Goal: Information Seeking & Learning: Understand process/instructions

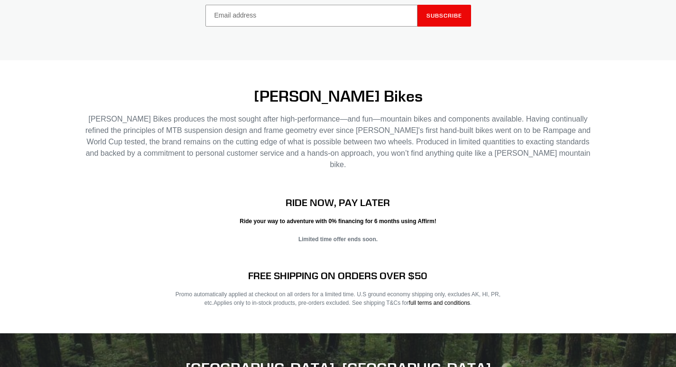
scroll to position [1422, 0]
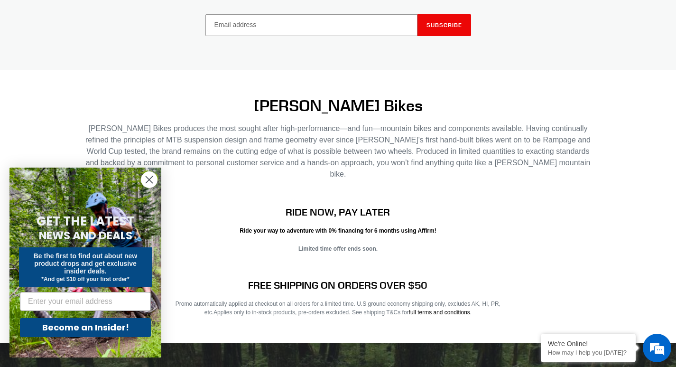
click at [135, 183] on form "GET THE LATEST NEWS AND DEALS Be the first to find out about new product drops …" at bounding box center [85, 263] width 152 height 190
click at [136, 183] on form "GET THE LATEST NEWS AND DEALS Be the first to find out about new product drops …" at bounding box center [85, 263] width 152 height 190
click at [148, 181] on icon "Close dialog" at bounding box center [149, 180] width 7 height 7
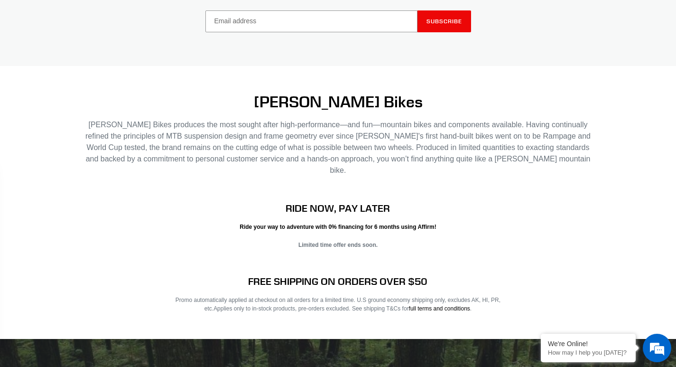
scroll to position [1627, 0]
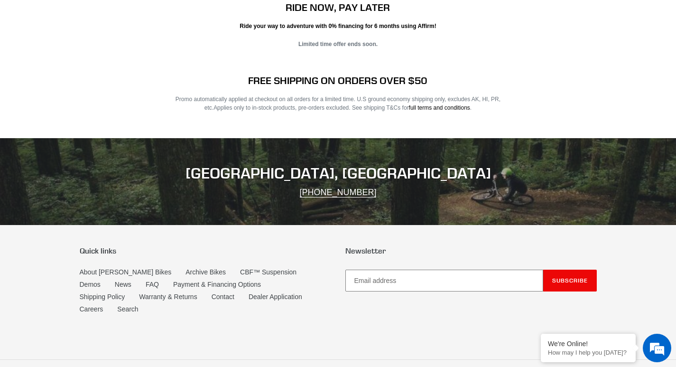
click at [463, 270] on input "Email address" at bounding box center [444, 281] width 198 height 22
paste input "authca@integrishield.com"
type input "authca@integrishield.com"
click at [560, 270] on button "Subscribe" at bounding box center [570, 281] width 54 height 22
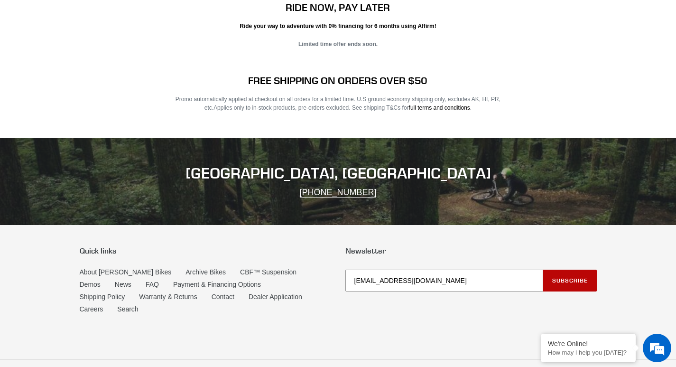
click at [554, 270] on button "Subscribe" at bounding box center [570, 281] width 54 height 22
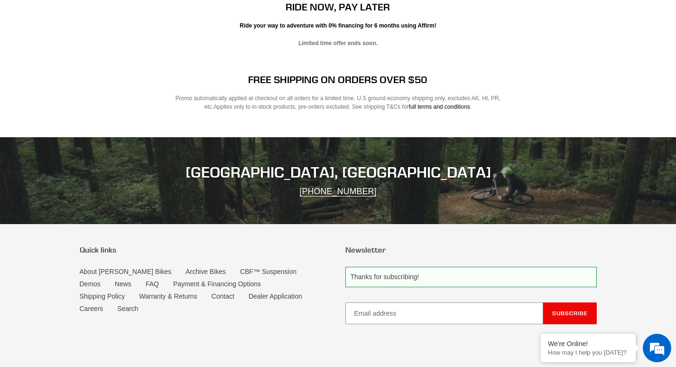
scroll to position [1681, 0]
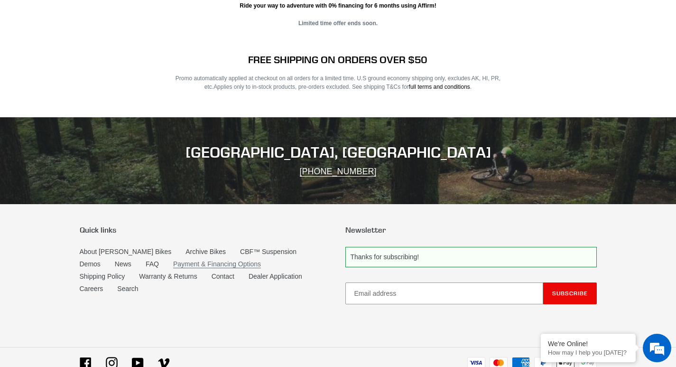
click at [190, 260] on link "Payment & Financing Options" at bounding box center [217, 264] width 88 height 8
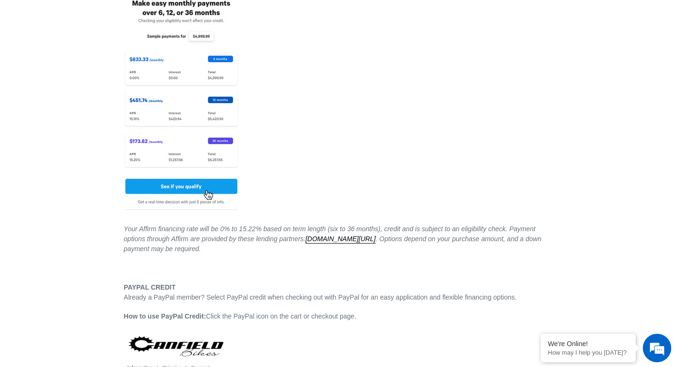
scroll to position [582, 0]
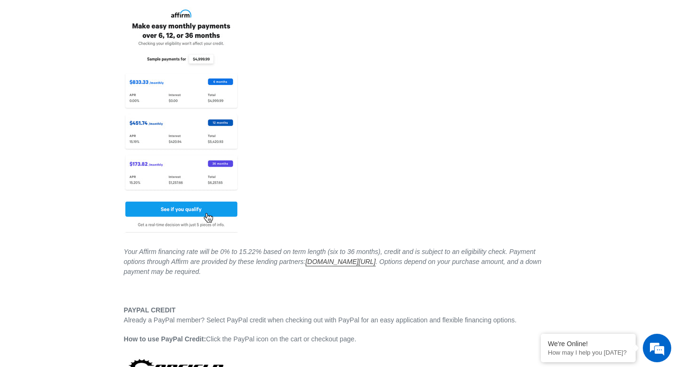
click at [306, 258] on link "[DOMAIN_NAME][URL]" at bounding box center [341, 262] width 70 height 9
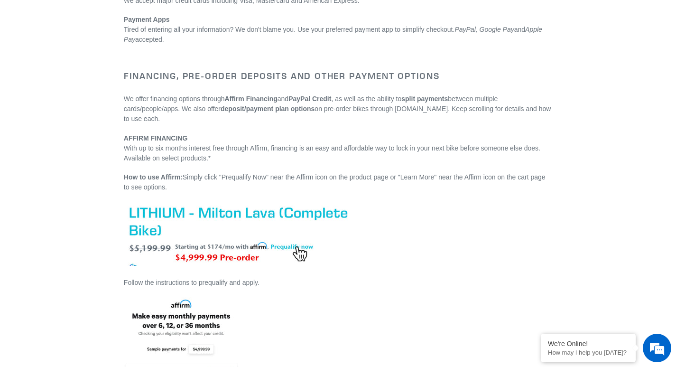
scroll to position [297, 0]
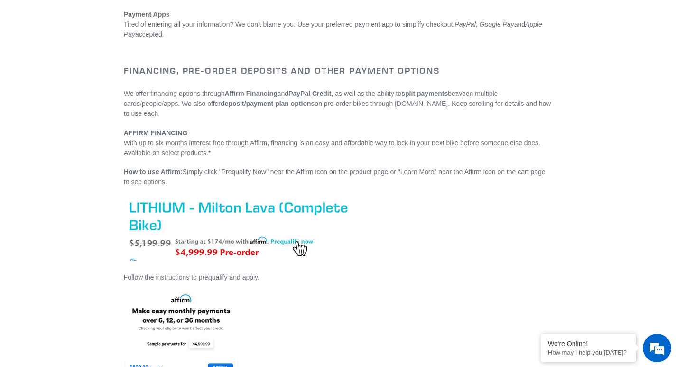
click at [243, 90] on strong "Affirm Financing" at bounding box center [251, 94] width 53 height 8
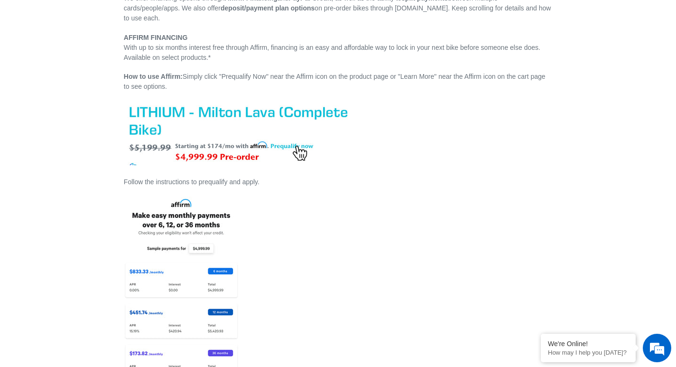
scroll to position [392, 0]
click at [286, 139] on img at bounding box center [238, 134] width 228 height 64
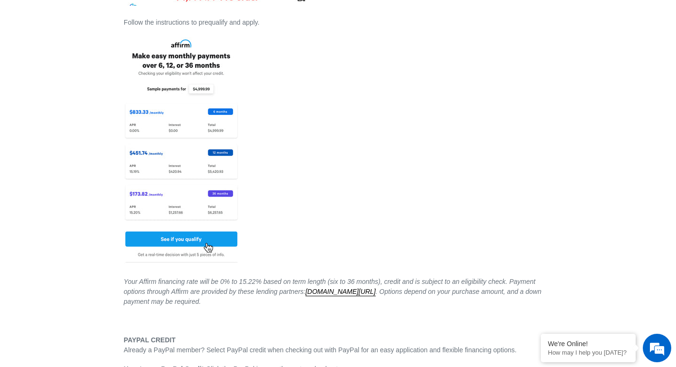
scroll to position [629, 0]
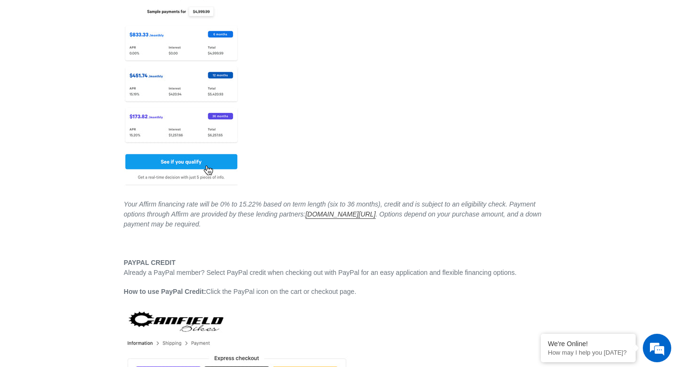
click at [321, 210] on link "[DOMAIN_NAME][URL]" at bounding box center [341, 214] width 70 height 9
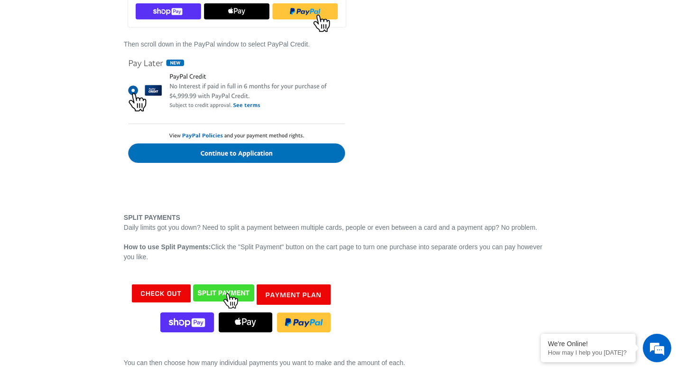
scroll to position [1056, 0]
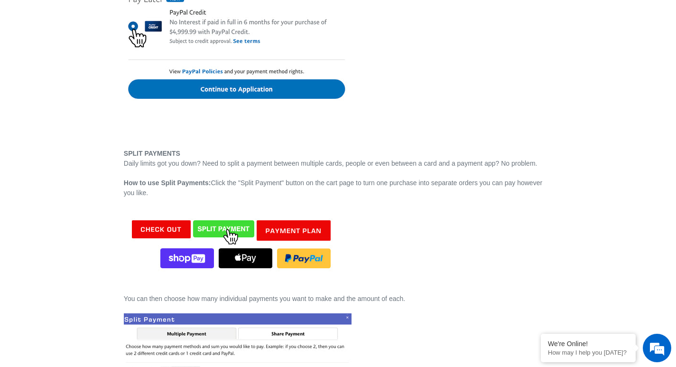
click at [191, 258] on img at bounding box center [233, 244] width 218 height 75
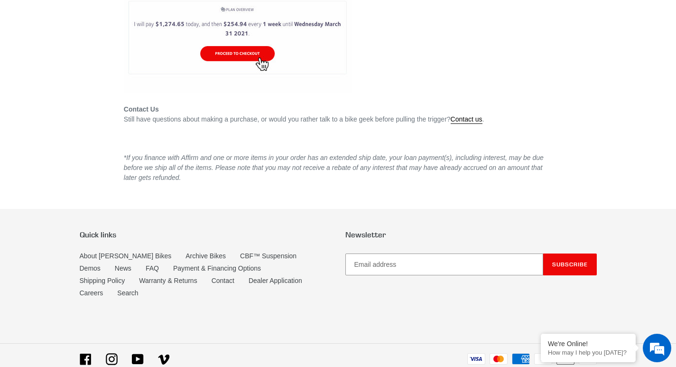
scroll to position [2308, 0]
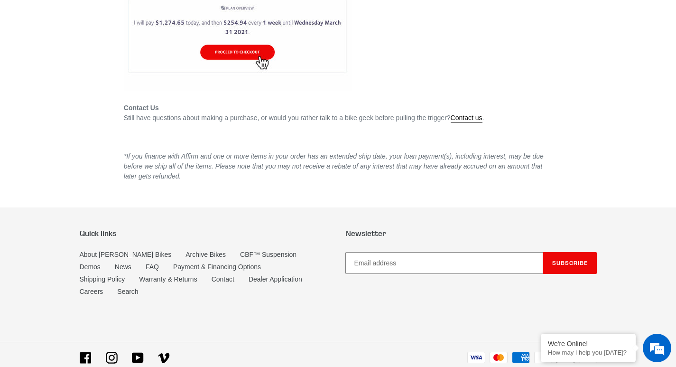
click at [376, 252] on input "Email address" at bounding box center [444, 263] width 198 height 22
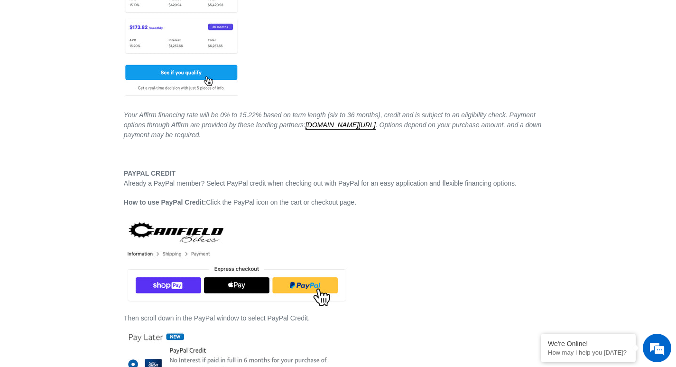
scroll to position [724, 0]
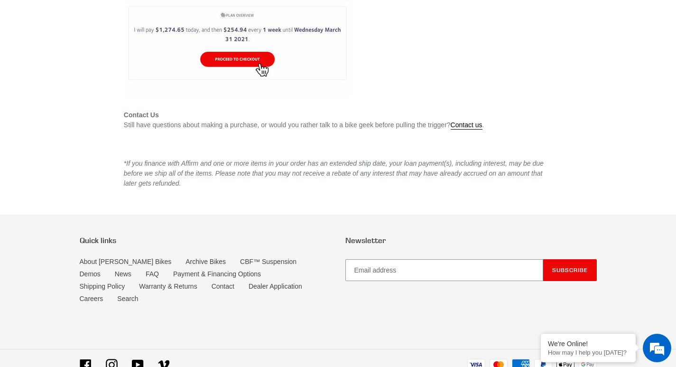
scroll to position [2308, 0]
